Goal: Transaction & Acquisition: Download file/media

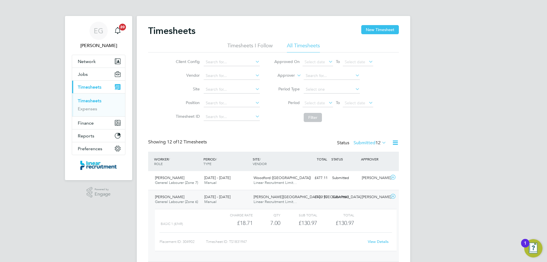
click at [253, 42] on div "Timesheets New Timesheet" at bounding box center [273, 33] width 251 height 17
click at [255, 45] on li "Timesheets I Follow" at bounding box center [250, 47] width 45 height 10
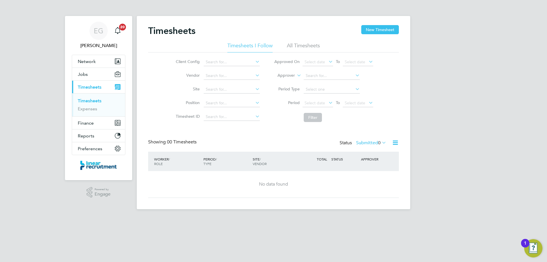
click at [311, 43] on li "All Timesheets" at bounding box center [303, 47] width 33 height 10
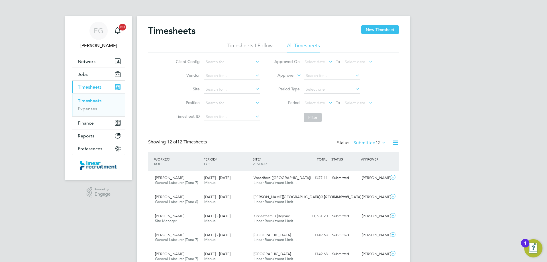
click at [381, 141] on icon at bounding box center [381, 143] width 0 height 8
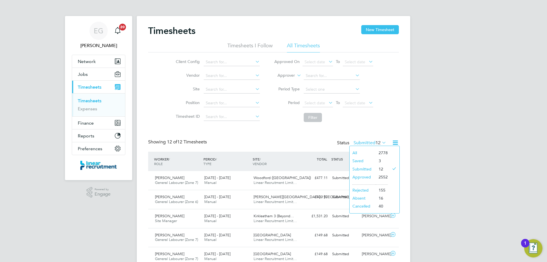
click at [254, 46] on li "Timesheets I Follow" at bounding box center [250, 47] width 45 height 10
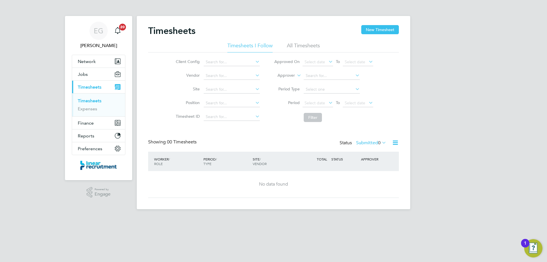
click at [381, 143] on icon at bounding box center [381, 143] width 0 height 8
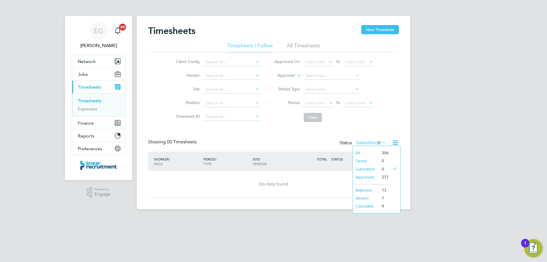
click at [370, 175] on li "Approved" at bounding box center [366, 177] width 26 height 8
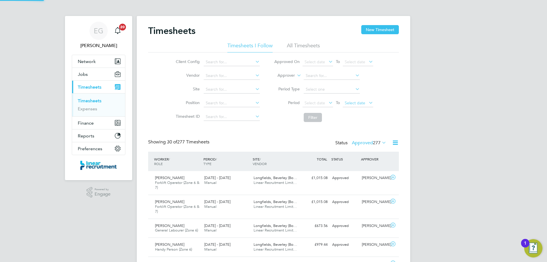
click at [366, 103] on span "Select date" at bounding box center [358, 104] width 31 height 8
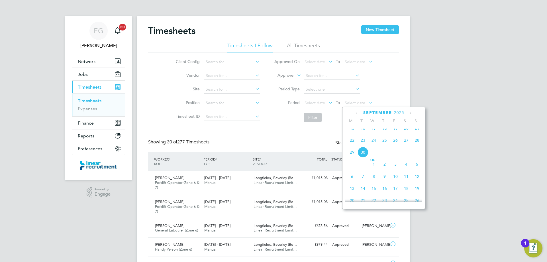
click at [416, 146] on span "28" at bounding box center [417, 140] width 11 height 11
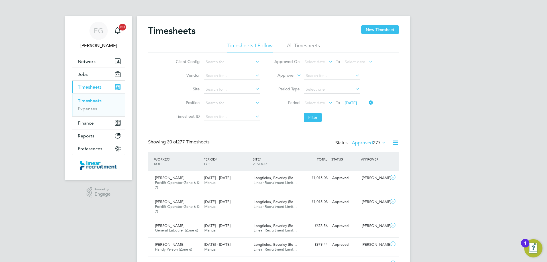
click at [317, 99] on li "Period Select date To 28 Sep 2025" at bounding box center [323, 103] width 113 height 14
click at [317, 104] on span "Select date" at bounding box center [315, 102] width 21 height 5
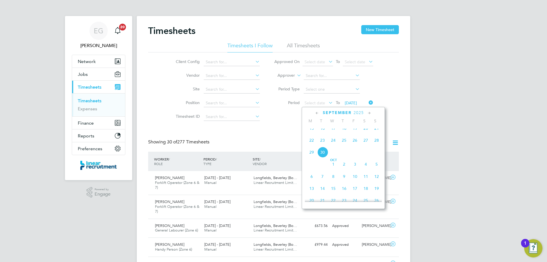
click at [314, 145] on span "22" at bounding box center [312, 140] width 11 height 11
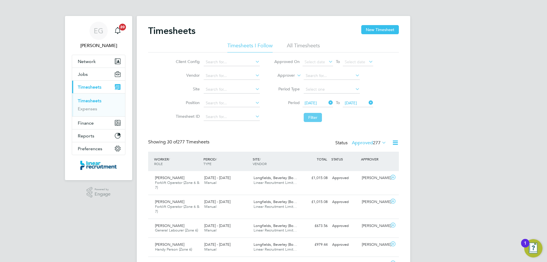
click at [315, 115] on button "Filter" at bounding box center [313, 117] width 18 height 9
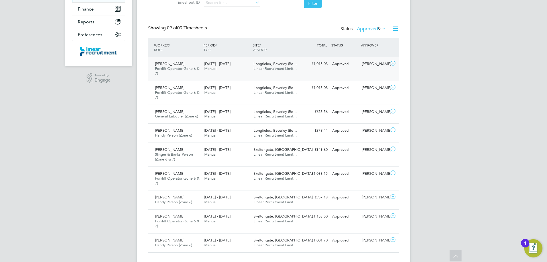
click at [393, 64] on icon at bounding box center [393, 63] width 7 height 5
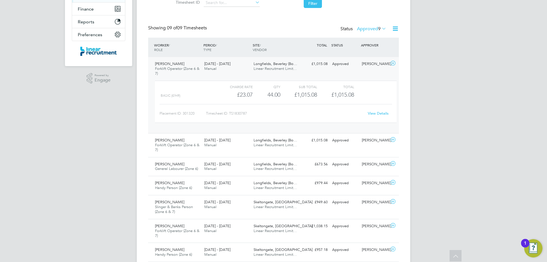
click at [379, 112] on link "View Details" at bounding box center [378, 113] width 21 height 5
click at [393, 62] on icon at bounding box center [393, 63] width 7 height 5
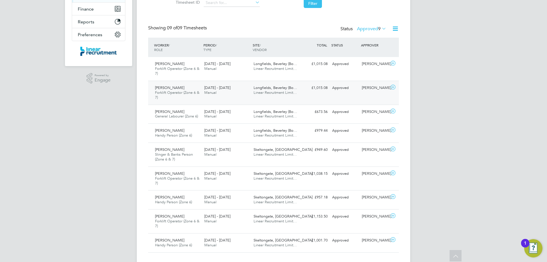
click at [393, 85] on icon at bounding box center [393, 87] width 7 height 5
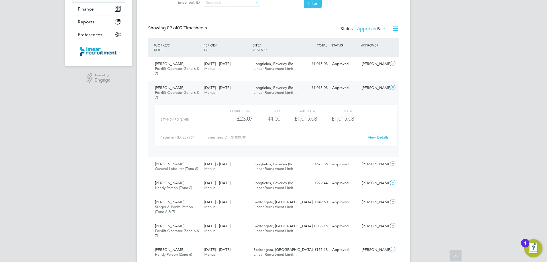
click at [383, 137] on link "View Details" at bounding box center [378, 137] width 21 height 5
click at [392, 86] on icon at bounding box center [393, 87] width 7 height 5
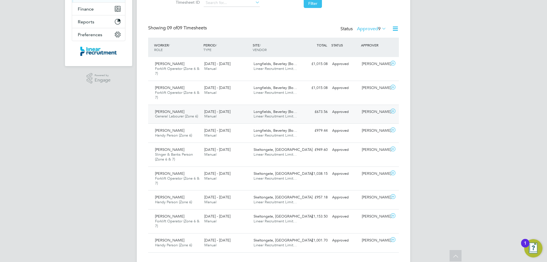
click at [394, 113] on icon at bounding box center [393, 111] width 7 height 5
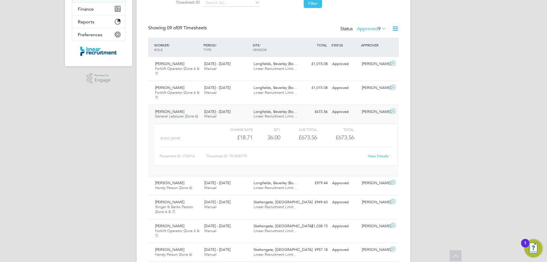
click at [377, 156] on link "View Details" at bounding box center [378, 156] width 21 height 5
click at [393, 113] on icon at bounding box center [393, 111] width 7 height 5
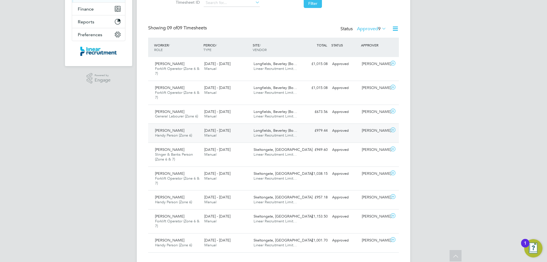
click at [392, 131] on icon at bounding box center [393, 130] width 7 height 5
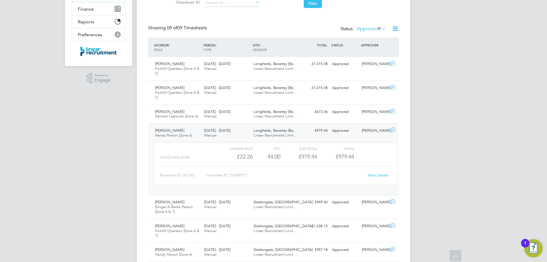
click at [382, 176] on link "View Details" at bounding box center [378, 175] width 21 height 5
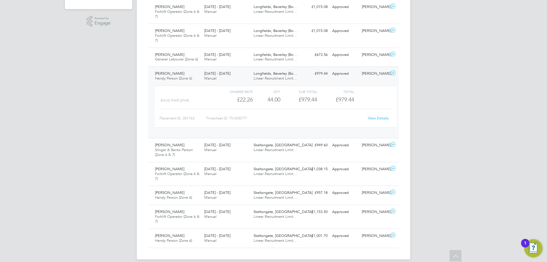
click at [395, 72] on icon at bounding box center [393, 73] width 7 height 5
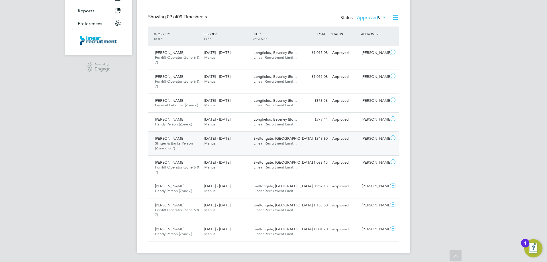
click at [394, 137] on icon at bounding box center [393, 138] width 7 height 5
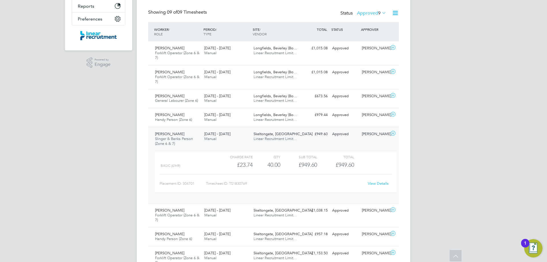
click at [382, 182] on link "View Details" at bounding box center [378, 183] width 21 height 5
click at [394, 133] on icon at bounding box center [393, 133] width 7 height 5
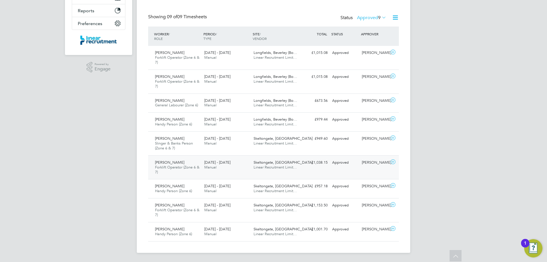
click at [393, 160] on icon at bounding box center [393, 162] width 7 height 5
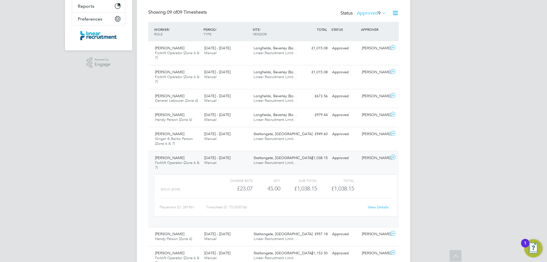
click at [377, 207] on link "View Details" at bounding box center [378, 207] width 21 height 5
click at [393, 157] on icon at bounding box center [393, 157] width 7 height 5
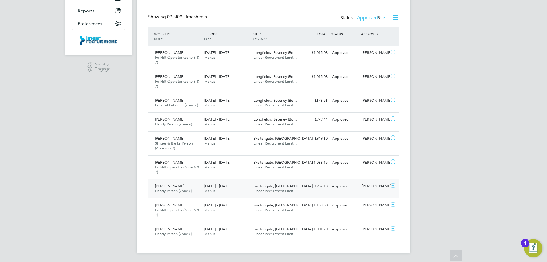
click at [393, 184] on icon at bounding box center [393, 185] width 7 height 5
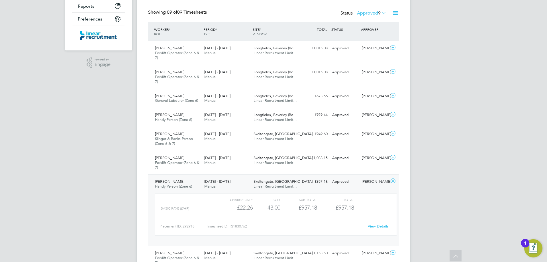
click at [377, 227] on link "View Details" at bounding box center [378, 226] width 21 height 5
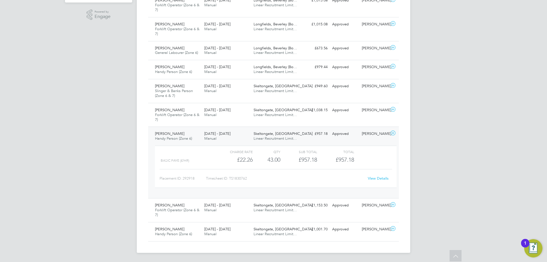
click at [392, 131] on icon at bounding box center [393, 133] width 7 height 5
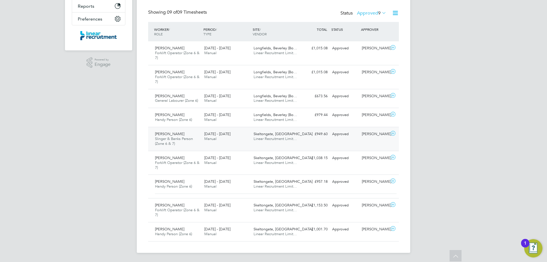
scroll to position [125, 0]
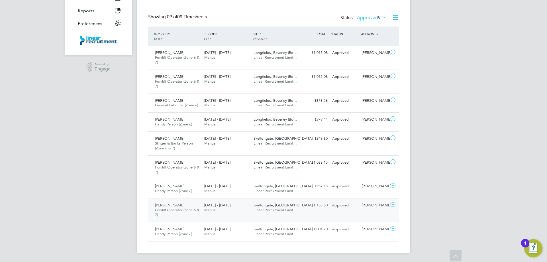
click at [395, 204] on icon at bounding box center [393, 204] width 7 height 5
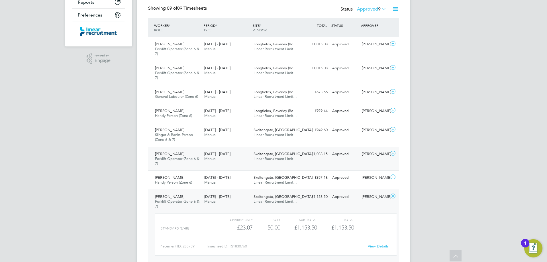
scroll to position [178, 0]
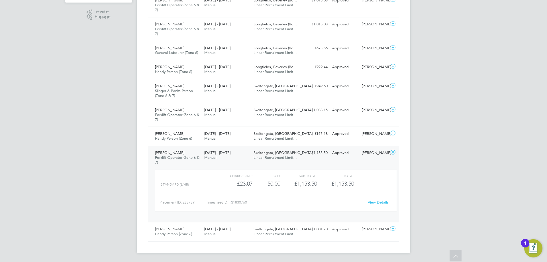
click at [374, 205] on div "View Details" at bounding box center [378, 202] width 28 height 9
click at [376, 203] on link "View Details" at bounding box center [378, 202] width 21 height 5
click at [393, 230] on icon at bounding box center [393, 228] width 7 height 5
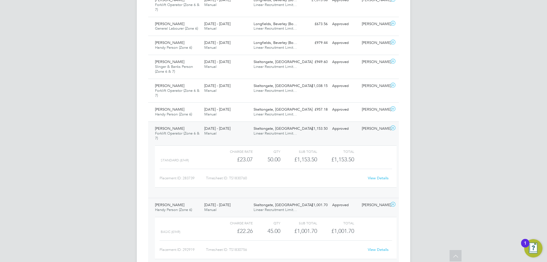
scroll to position [230, 0]
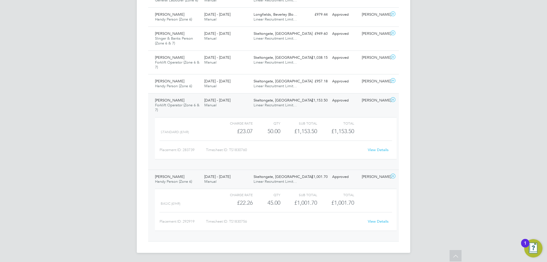
click at [380, 222] on link "View Details" at bounding box center [378, 221] width 21 height 5
click at [394, 177] on icon at bounding box center [393, 176] width 7 height 5
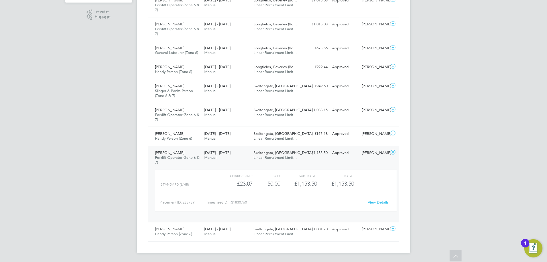
click at [392, 151] on icon at bounding box center [393, 152] width 7 height 5
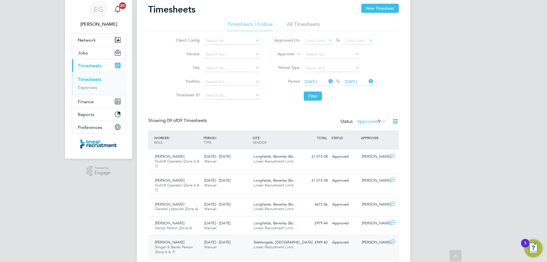
scroll to position [0, 0]
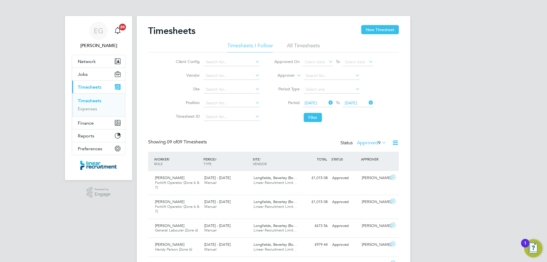
click at [301, 46] on li "All Timesheets" at bounding box center [303, 47] width 33 height 10
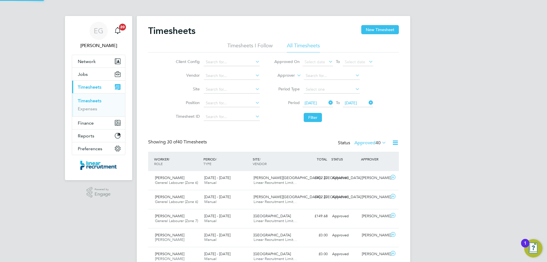
scroll to position [15, 50]
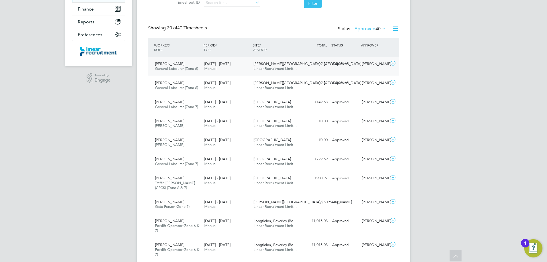
click at [394, 65] on icon at bounding box center [393, 63] width 7 height 5
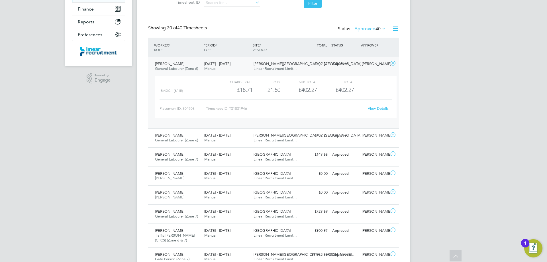
click at [381, 108] on link "View Details" at bounding box center [378, 108] width 21 height 5
click at [391, 63] on icon at bounding box center [393, 63] width 7 height 5
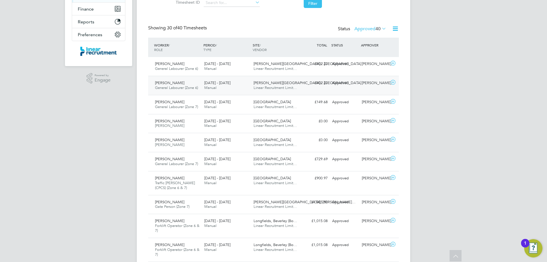
click at [394, 83] on icon at bounding box center [393, 82] width 7 height 5
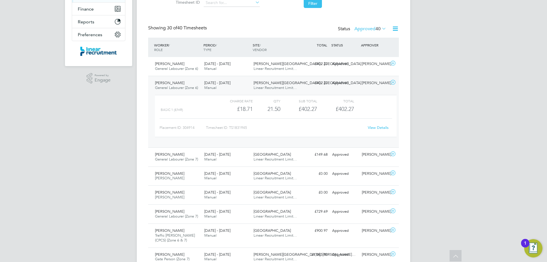
click at [381, 127] on link "View Details" at bounding box center [378, 127] width 21 height 5
click at [393, 83] on icon at bounding box center [393, 82] width 7 height 5
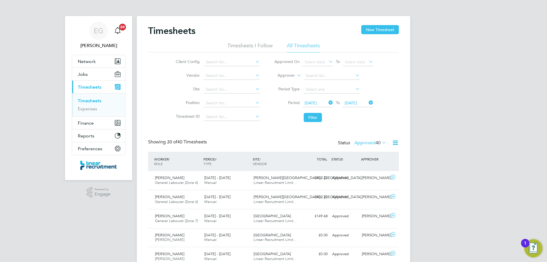
click at [381, 142] on icon at bounding box center [381, 143] width 0 height 8
click at [371, 167] on li "Submitted" at bounding box center [367, 169] width 26 height 8
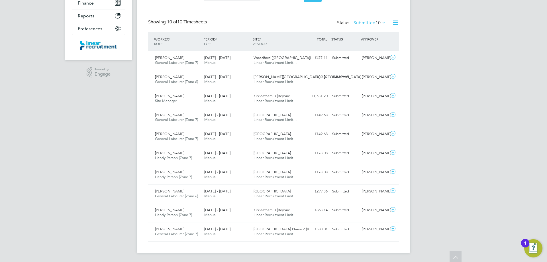
scroll to position [0, 0]
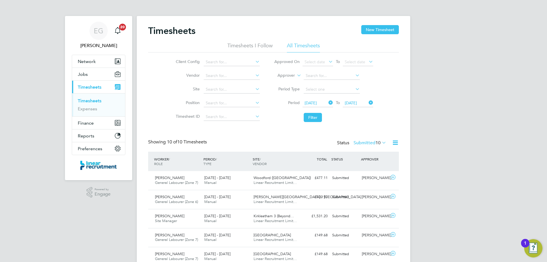
click at [94, 102] on link "Timesheets" at bounding box center [90, 100] width 24 height 5
click at [372, 29] on button "New Timesheet" at bounding box center [381, 29] width 38 height 9
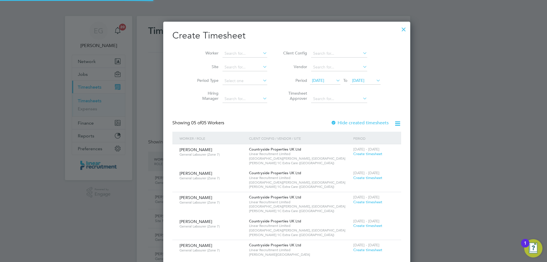
scroll to position [291, 221]
click at [81, 75] on div at bounding box center [273, 131] width 547 height 262
click at [399, 29] on div at bounding box center [404, 28] width 10 height 10
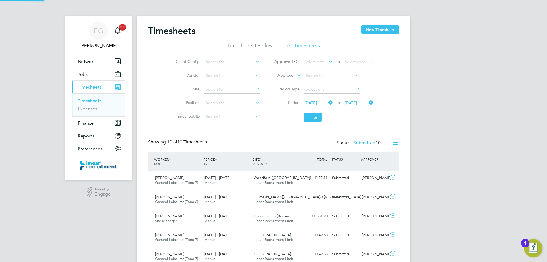
scroll to position [15, 50]
click at [84, 78] on button "Jobs" at bounding box center [98, 74] width 53 height 13
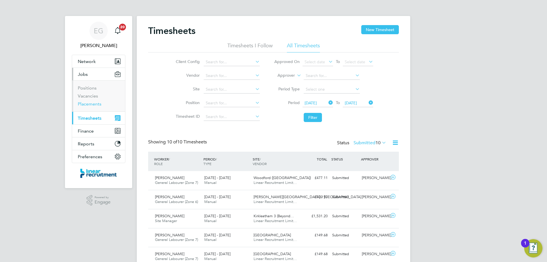
click at [88, 105] on link "Placements" at bounding box center [90, 103] width 24 height 5
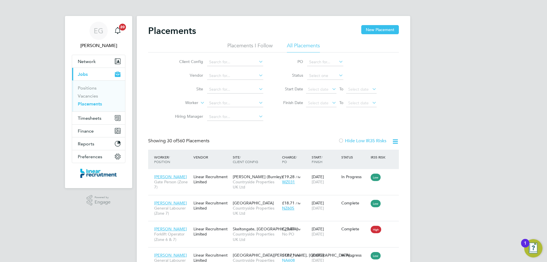
drag, startPoint x: 216, startPoint y: 103, endPoint x: 542, endPoint y: 69, distance: 327.1
click at [217, 103] on input at bounding box center [235, 103] width 56 height 8
click at [225, 109] on b "Heal" at bounding box center [227, 111] width 9 height 5
type input "[PERSON_NAME]"
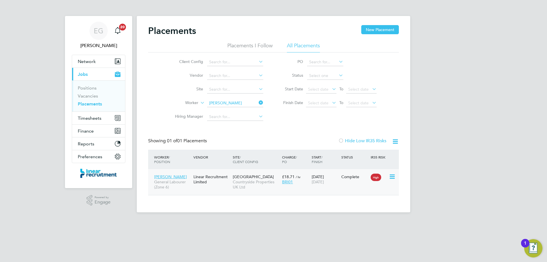
click at [215, 194] on div "Joseph Heald General Labourer (Zone 6) Linear Recruitment Limited Brimington He…" at bounding box center [273, 182] width 251 height 26
click at [223, 182] on div "Linear Recruitment Limited" at bounding box center [211, 179] width 39 height 16
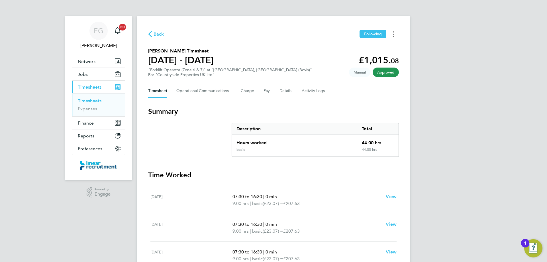
click at [393, 32] on button "Timesheets Menu" at bounding box center [394, 34] width 10 height 9
click at [368, 48] on link "Download timesheet" at bounding box center [365, 46] width 68 height 11
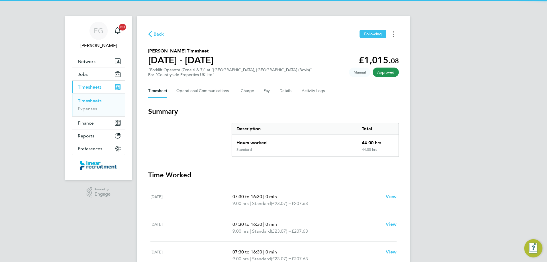
click at [396, 35] on button "Timesheets Menu" at bounding box center [394, 34] width 10 height 9
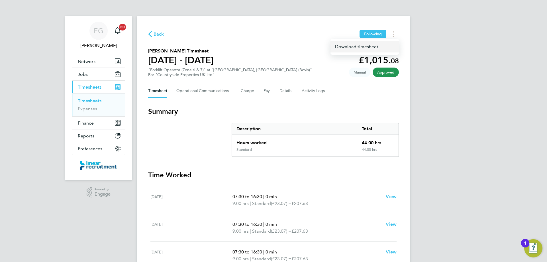
click at [365, 48] on link "Download timesheet" at bounding box center [365, 46] width 68 height 11
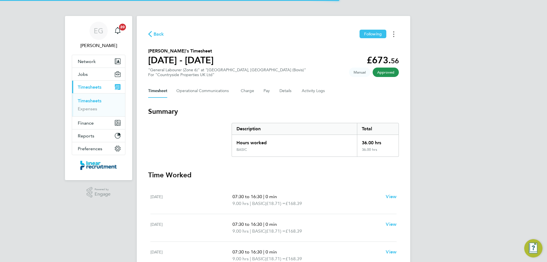
drag, startPoint x: 393, startPoint y: 32, endPoint x: 393, endPoint y: 36, distance: 3.7
click at [393, 32] on button "Timesheets Menu" at bounding box center [394, 34] width 10 height 9
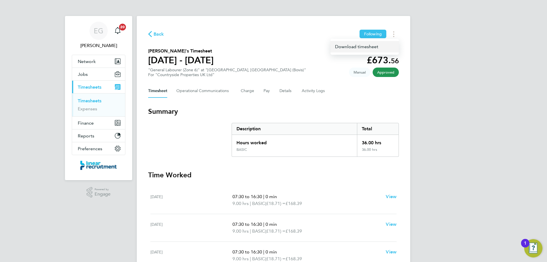
click at [391, 47] on link "Download timesheet" at bounding box center [365, 46] width 68 height 11
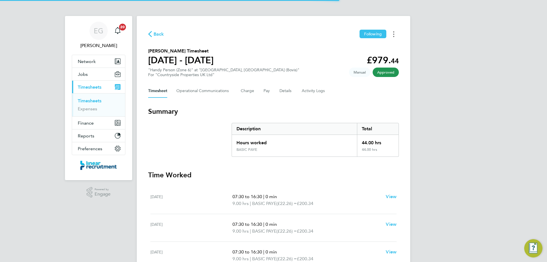
click at [393, 31] on button "Timesheets Menu" at bounding box center [394, 34] width 10 height 9
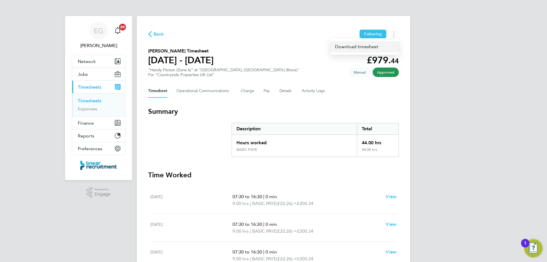
click at [351, 50] on link "Download timesheet" at bounding box center [365, 46] width 68 height 11
click at [395, 33] on button "Timesheets Menu" at bounding box center [394, 34] width 10 height 9
click at [368, 47] on link "Download timesheet" at bounding box center [365, 46] width 68 height 11
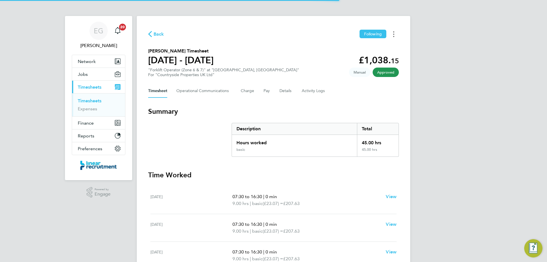
click at [393, 32] on button "Timesheets Menu" at bounding box center [394, 34] width 10 height 9
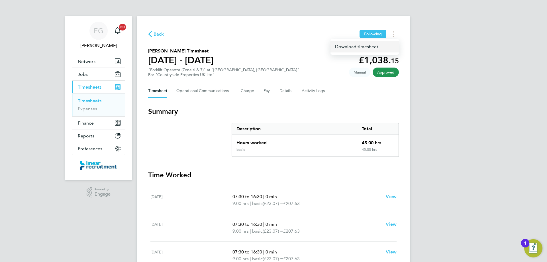
click at [381, 46] on link "Download timesheet" at bounding box center [365, 46] width 68 height 11
click at [394, 35] on icon "Timesheets Menu" at bounding box center [393, 34] width 1 height 6
click at [369, 45] on link "Download timesheet" at bounding box center [365, 46] width 68 height 11
click at [395, 33] on button "Timesheets Menu" at bounding box center [394, 34] width 10 height 9
click at [362, 45] on link "Download timesheet" at bounding box center [365, 46] width 68 height 11
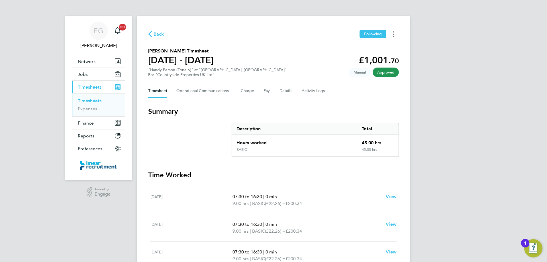
click at [394, 33] on icon "Timesheets Menu" at bounding box center [393, 34] width 1 height 6
click at [359, 44] on link "Download timesheet" at bounding box center [365, 46] width 68 height 11
click at [462, 51] on div "EG Eshanthi Goonetilleke Notifications 20 Applications: Network Team Members Bu…" at bounding box center [273, 208] width 547 height 417
click at [392, 34] on button "Timesheets Menu" at bounding box center [394, 34] width 10 height 9
click at [349, 49] on link "Download timesheet" at bounding box center [365, 46] width 68 height 11
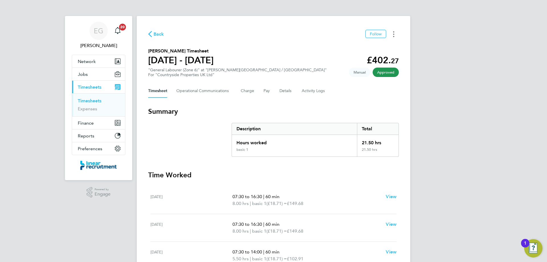
click at [393, 34] on icon "Timesheets Menu" at bounding box center [393, 34] width 1 height 6
click at [375, 48] on link "Download timesheet" at bounding box center [365, 46] width 68 height 11
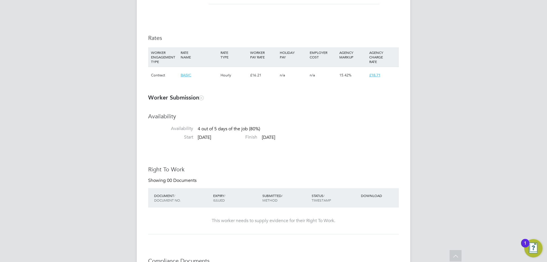
scroll to position [277, 0]
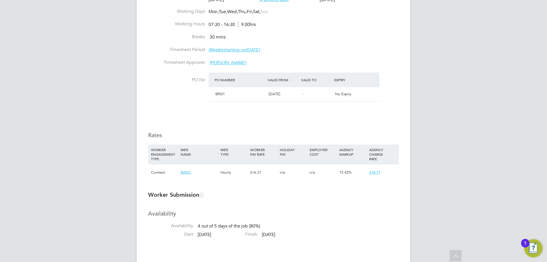
click at [62, 115] on div "EG [PERSON_NAME] Notifications 20 Applications: Network Team Members Businesses…" at bounding box center [273, 234] width 547 height 1023
